Goal: Task Accomplishment & Management: Manage account settings

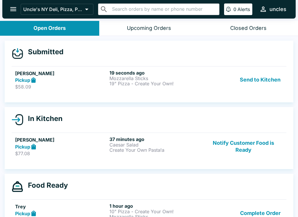
scroll to position [5, 0]
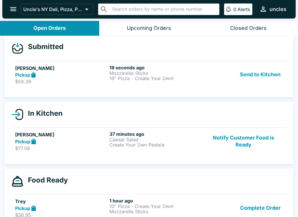
click at [81, 77] on div "Pickup" at bounding box center [61, 75] width 92 height 7
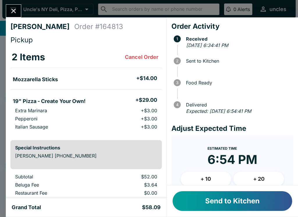
click at [227, 207] on button "Send to Kitchen" at bounding box center [231, 202] width 119 height 20
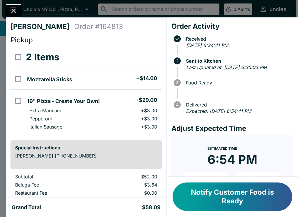
click at [13, 10] on icon "Close" at bounding box center [14, 11] width 8 height 8
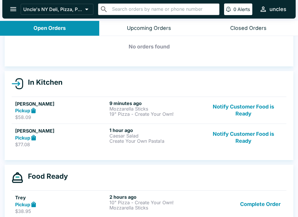
scroll to position [28, 0]
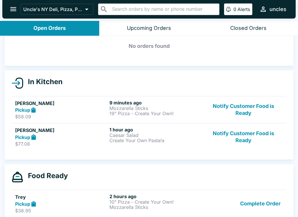
click at [93, 136] on div "Pickup" at bounding box center [61, 137] width 92 height 7
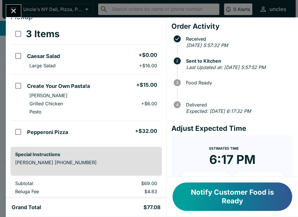
scroll to position [24, 0]
click at [12, 10] on icon "Close" at bounding box center [13, 11] width 5 height 5
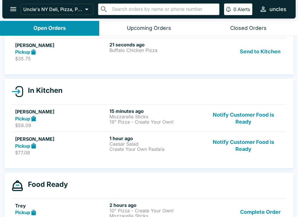
click at [96, 61] on p "$35.75" at bounding box center [61, 59] width 92 height 6
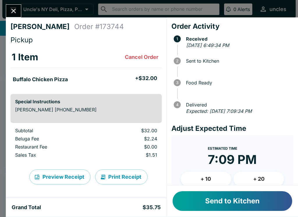
scroll to position [-1, 0]
click at [223, 204] on button "Send to Kitchen" at bounding box center [231, 202] width 119 height 20
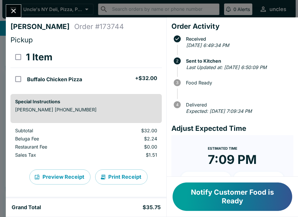
scroll to position [0, 0]
click at [14, 1] on div "[PERSON_NAME] Order # 173744 Pickup 1 Item Buffalo Chicken Pizza + $32.00 Speci…" at bounding box center [149, 108] width 298 height 217
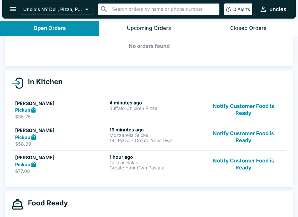
click at [101, 141] on p "$58.09" at bounding box center [61, 144] width 92 height 6
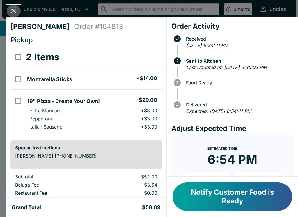
click at [16, 10] on icon "Close" at bounding box center [14, 11] width 8 height 8
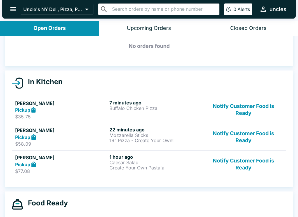
click at [90, 163] on div "Pickup" at bounding box center [61, 164] width 92 height 7
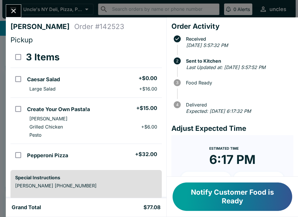
click at [215, 197] on button "Notify Customer Food is Ready" at bounding box center [231, 197] width 119 height 28
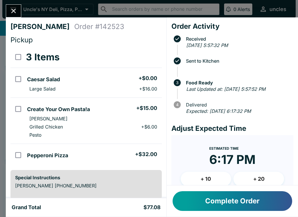
click at [231, 204] on button "Complete Order" at bounding box center [231, 202] width 119 height 20
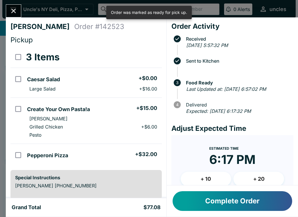
click at [15, 10] on icon "Close" at bounding box center [14, 11] width 8 height 8
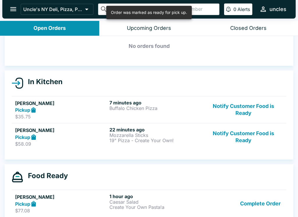
click at [63, 104] on h5 "[PERSON_NAME]" at bounding box center [61, 103] width 92 height 7
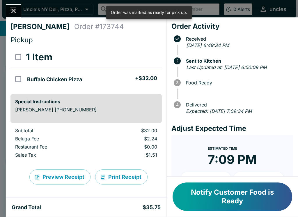
click at [11, 9] on icon "Close" at bounding box center [14, 11] width 8 height 8
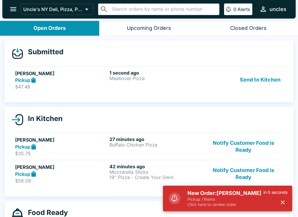
click at [172, 86] on div "1 second ago Meatlover Pizza" at bounding box center [155, 80] width 92 height 20
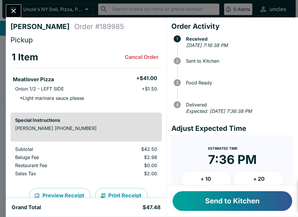
click at [285, 204] on div "New Order: [PERSON_NAME] Pickup / 1 items Click here to review order 10 seconds…" at bounding box center [227, 195] width 129 height 33
click at [251, 203] on button "Send to Kitchen" at bounding box center [231, 202] width 119 height 20
